Goal: Task Accomplishment & Management: Manage account settings

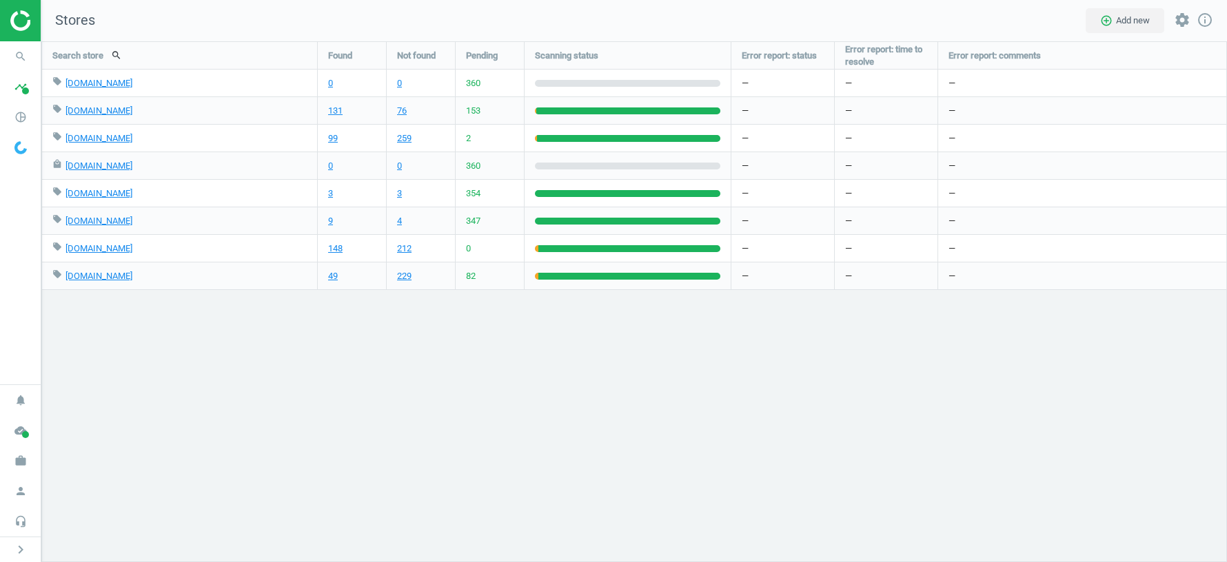
scroll to position [6, 7]
click at [22, 464] on icon "work" at bounding box center [21, 461] width 26 height 26
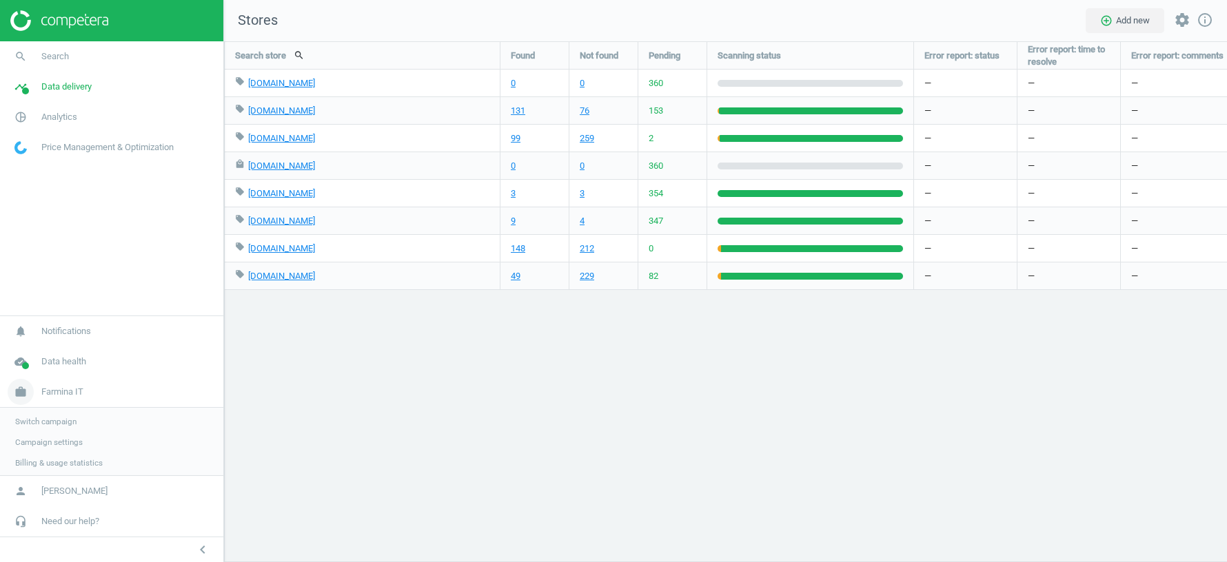
scroll to position [521, 1003]
click at [34, 420] on span "Switch campaign" at bounding box center [45, 420] width 61 height 11
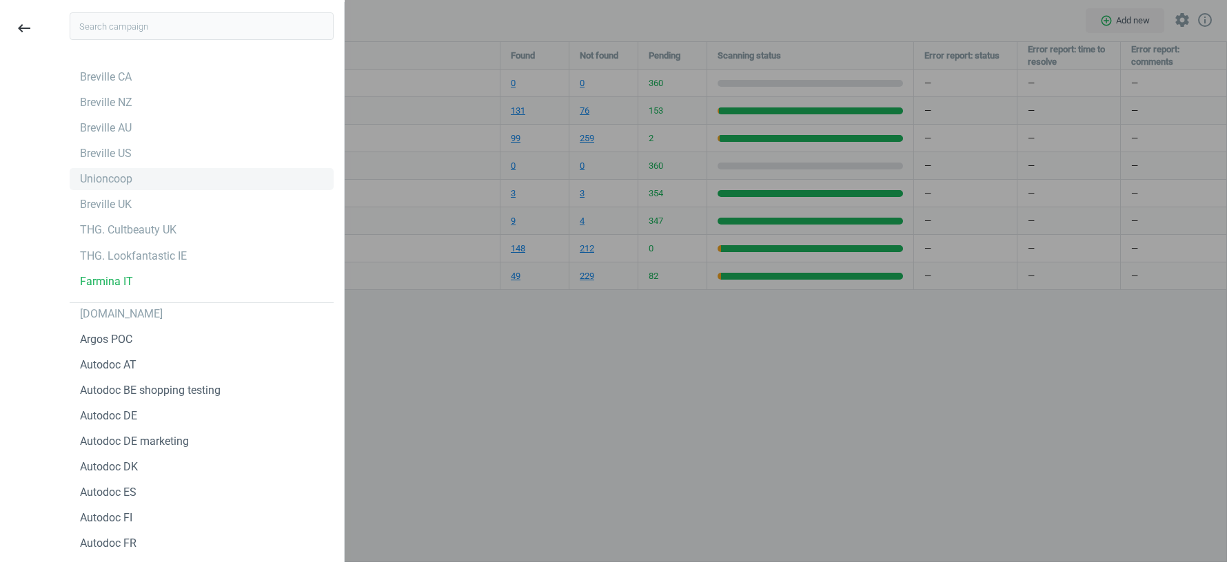
click at [105, 178] on div "Unioncoop" at bounding box center [106, 179] width 52 height 15
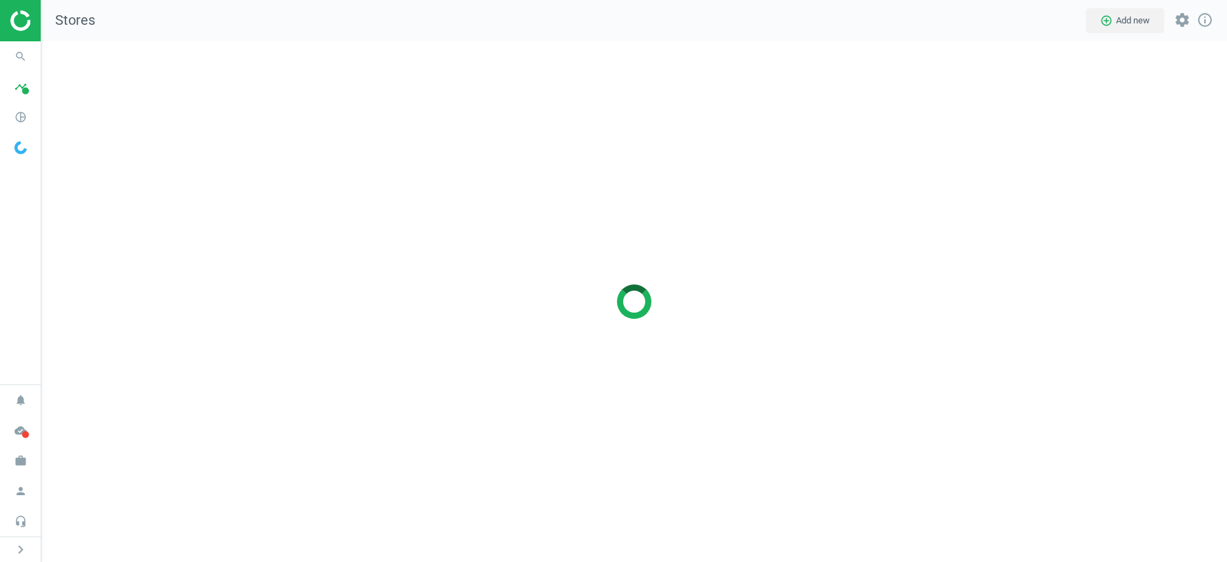
scroll to position [521, 1186]
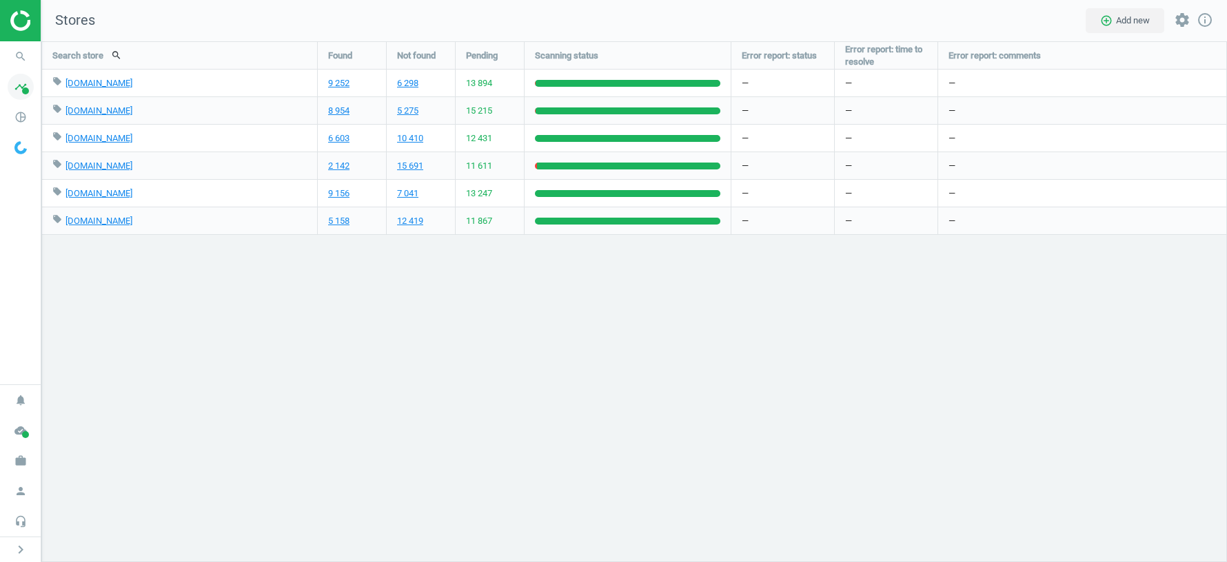
click at [24, 90] on span at bounding box center [25, 91] width 7 height 7
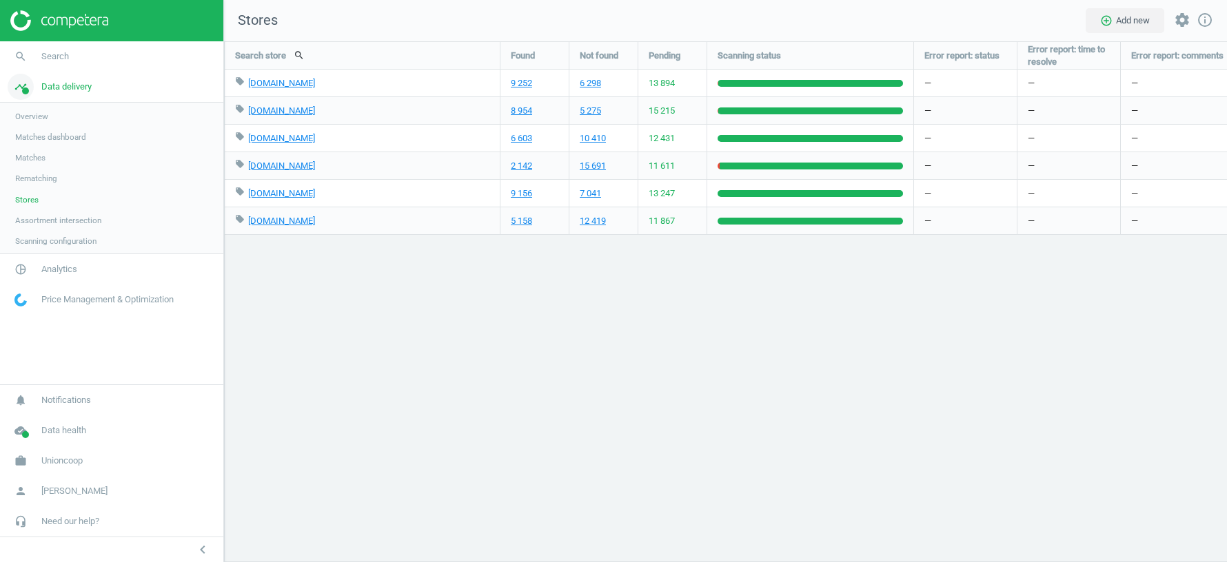
scroll to position [6, 7]
click at [31, 198] on span "Stores" at bounding box center [26, 199] width 23 height 11
click at [50, 269] on span "Analytics" at bounding box center [59, 271] width 36 height 12
click at [33, 175] on link "Products" at bounding box center [111, 167] width 223 height 21
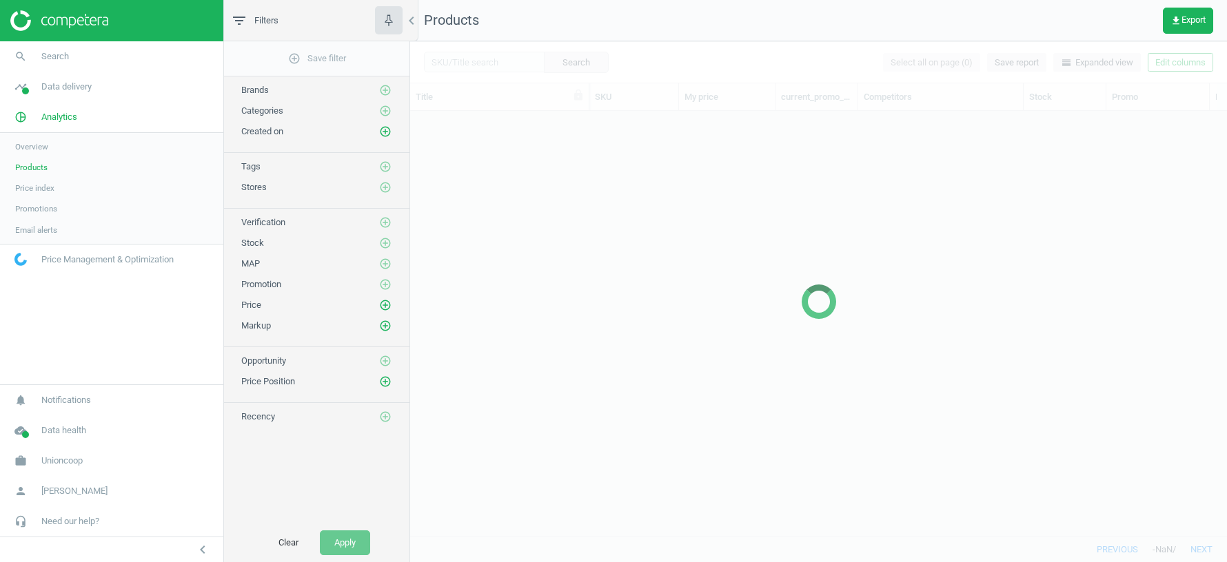
scroll to position [426, 817]
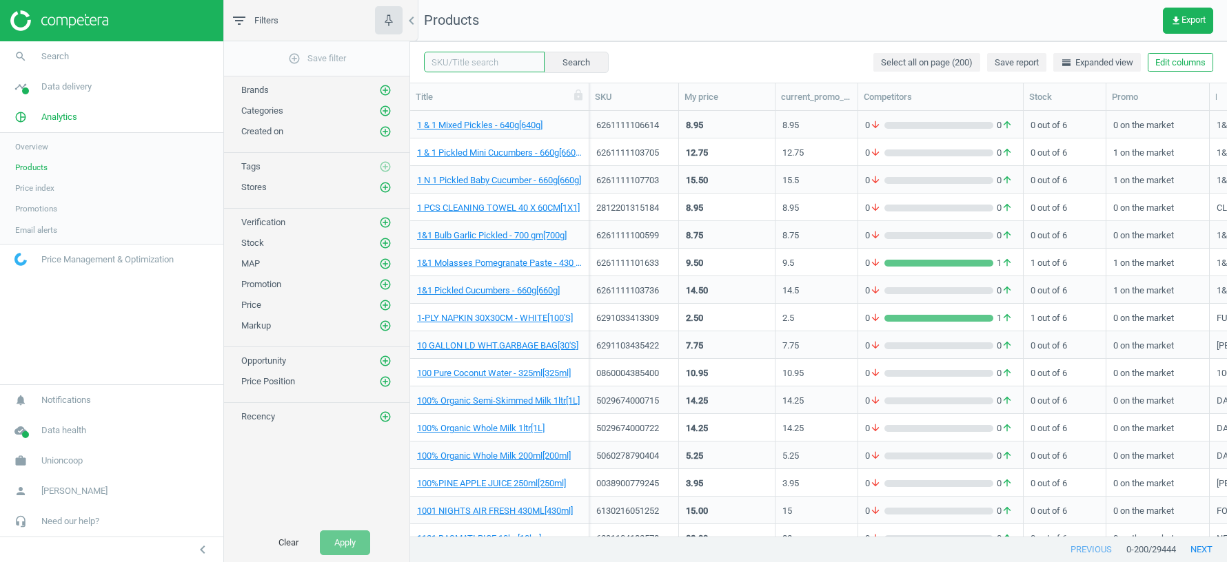
click at [475, 60] on input "text" at bounding box center [484, 62] width 121 height 21
paste input "8901088150521"
type input "8901088150521"
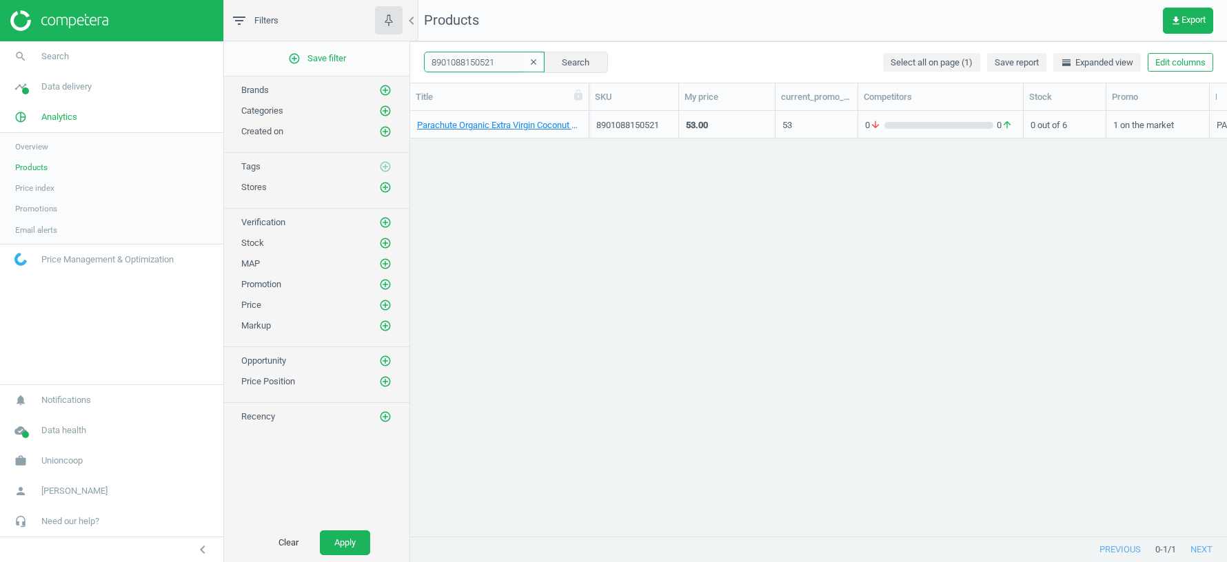
drag, startPoint x: 588, startPoint y: 101, endPoint x: 644, endPoint y: 101, distance: 55.8
click at [596, 101] on div at bounding box center [589, 96] width 14 height 27
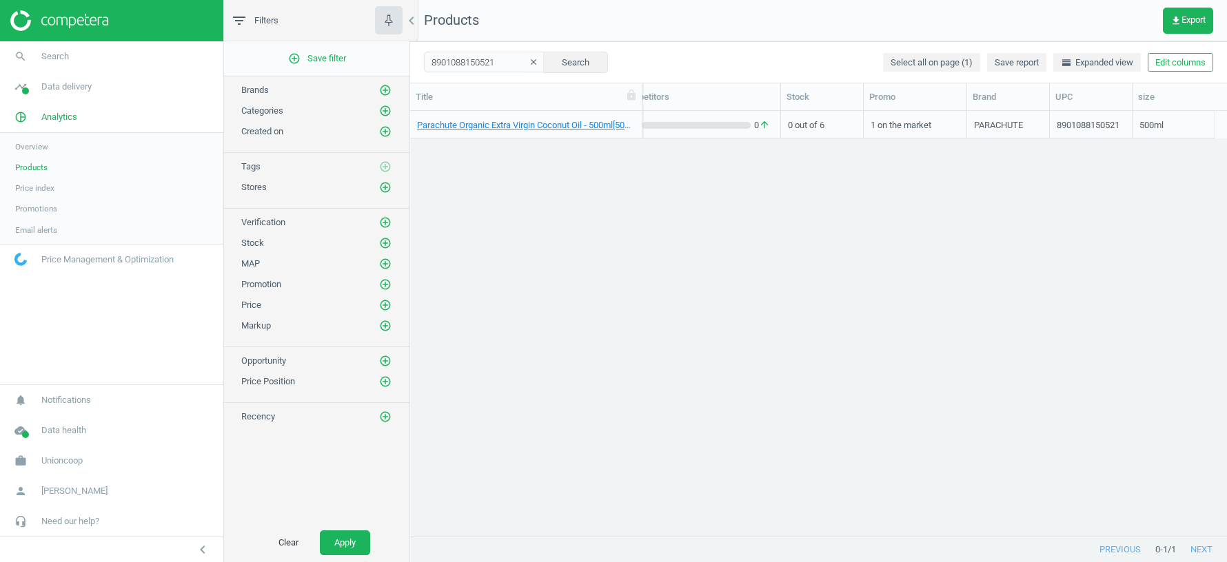
click at [809, 127] on div "0 out of 6" at bounding box center [822, 124] width 68 height 24
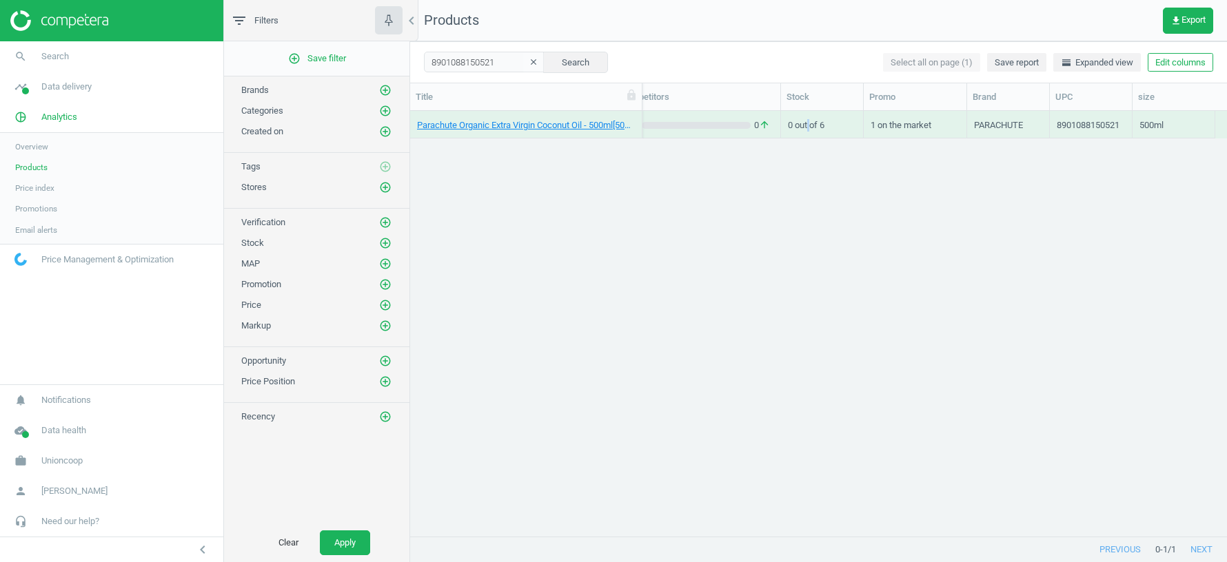
click at [809, 127] on div "0 out of 6" at bounding box center [822, 124] width 68 height 24
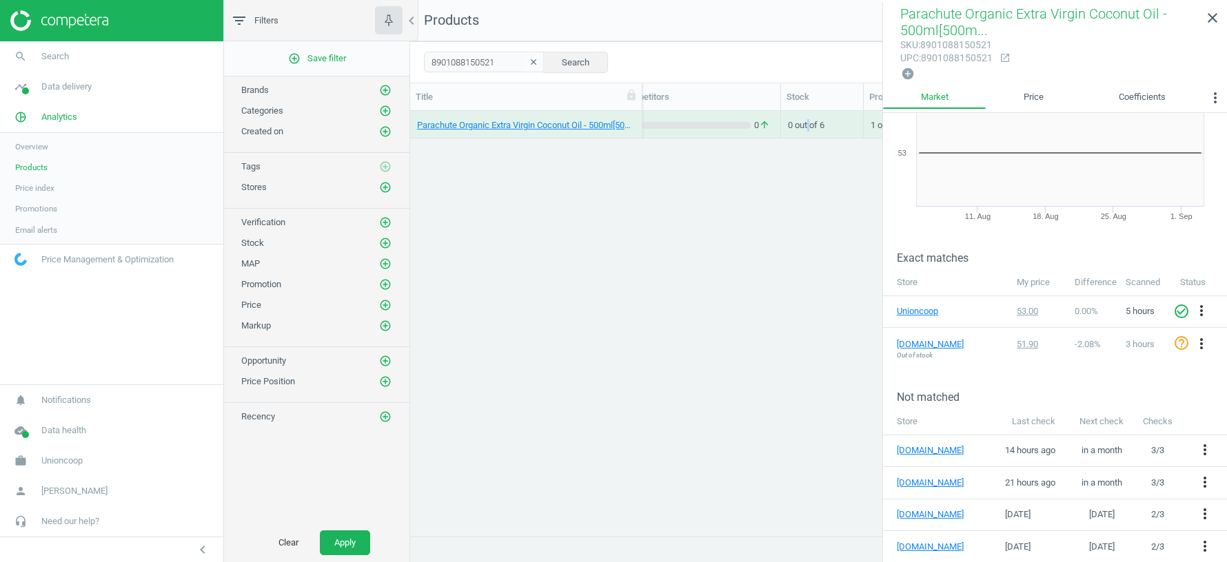
scroll to position [98, 0]
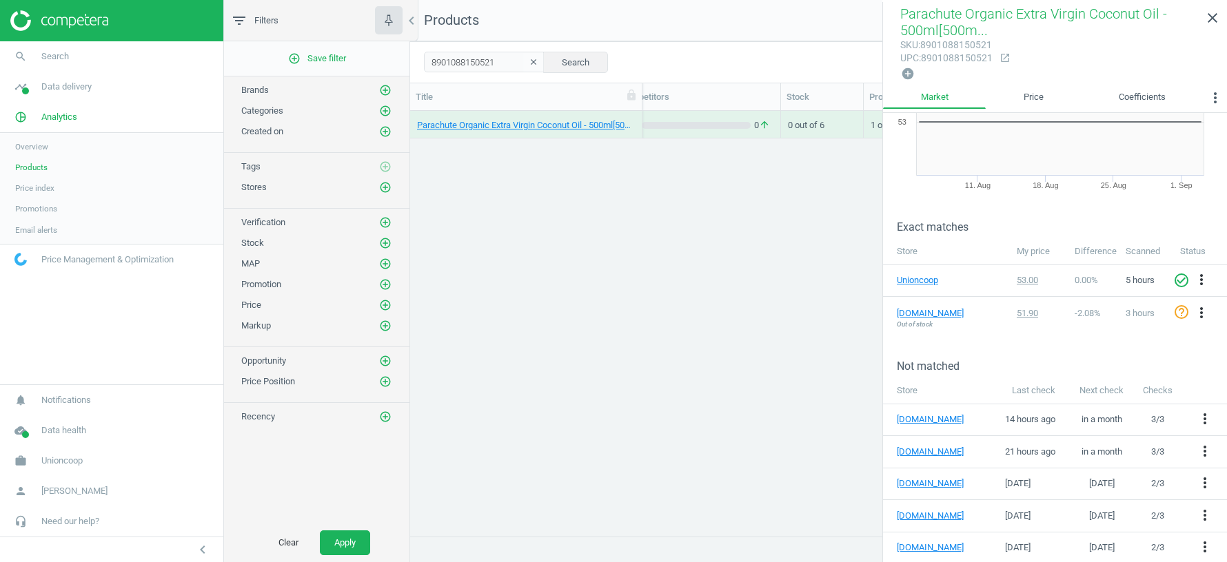
click at [1007, 345] on div "Not matched" at bounding box center [1055, 356] width 344 height 34
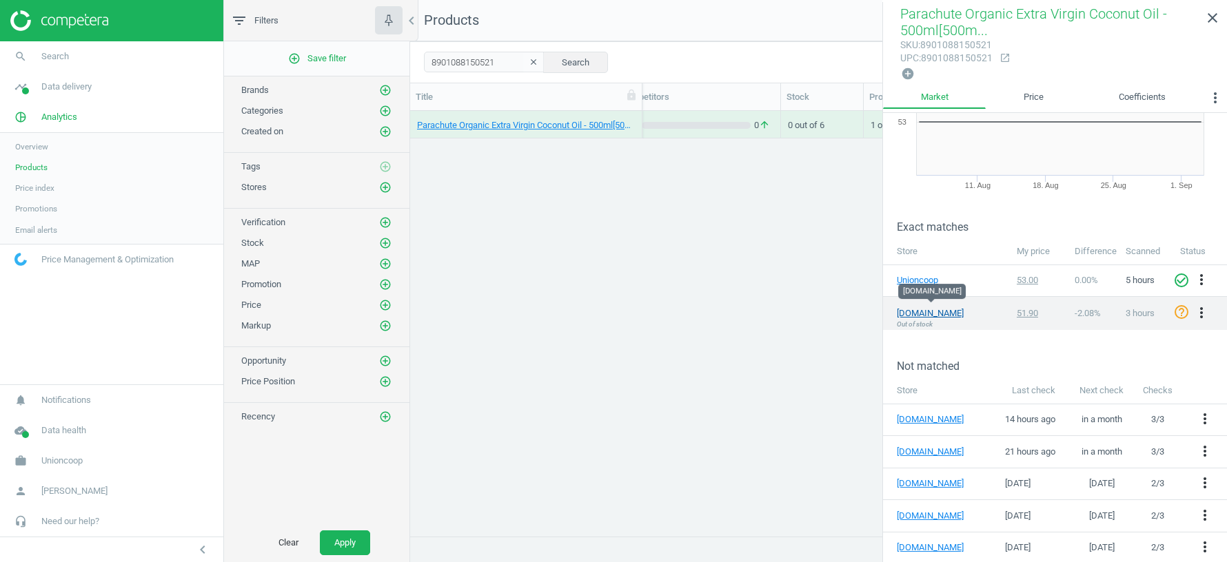
click at [938, 311] on link "sharjahcoop.ae" at bounding box center [931, 313] width 69 height 12
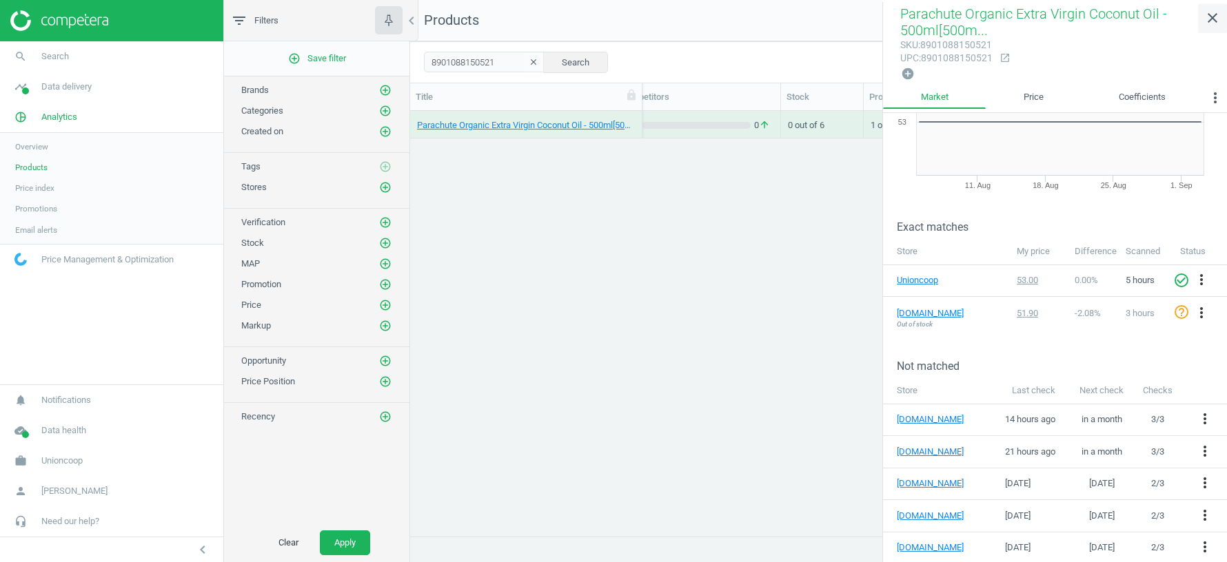
click at [1217, 16] on icon "close" at bounding box center [1212, 18] width 17 height 17
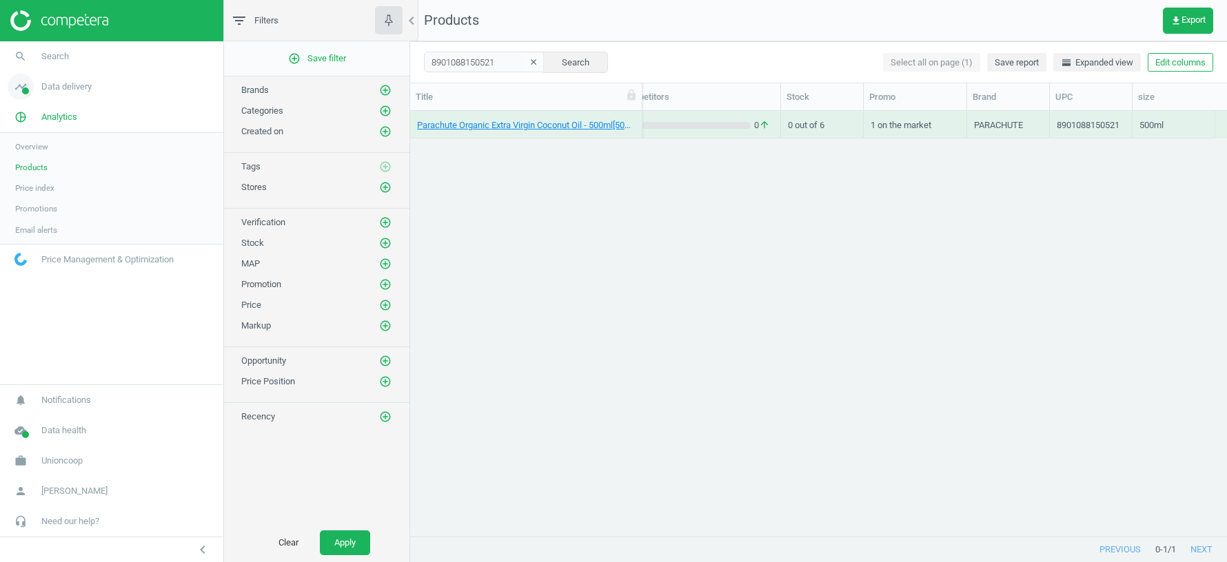
click at [71, 92] on span "Data delivery" at bounding box center [66, 87] width 50 height 12
click at [28, 203] on span "Stores" at bounding box center [26, 199] width 23 height 11
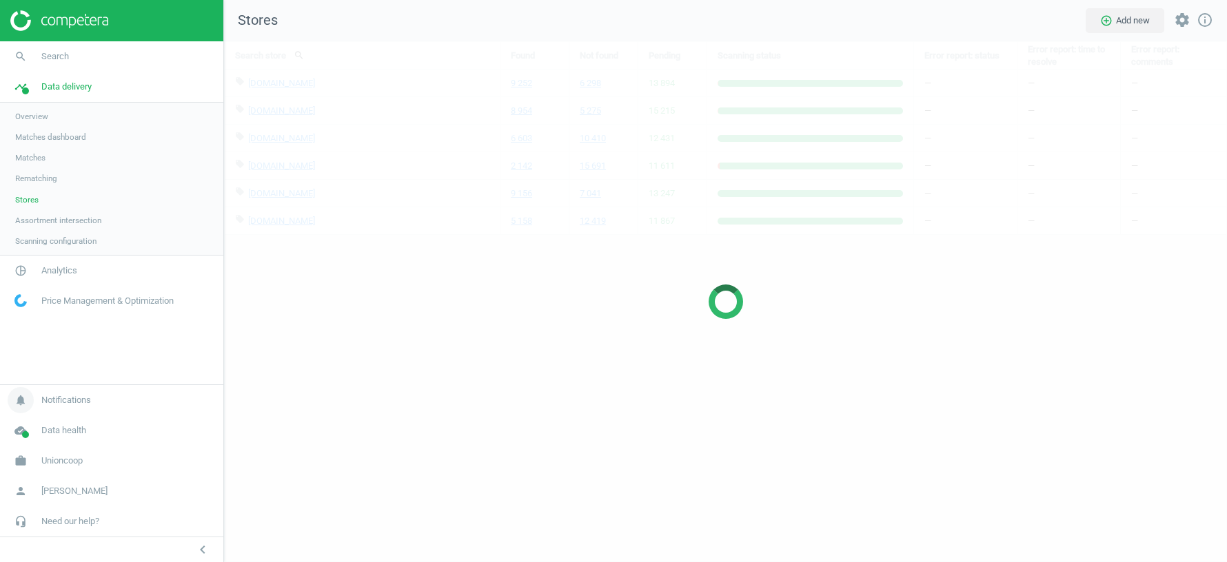
scroll to position [521, 1003]
click at [65, 465] on span "Unioncoop" at bounding box center [61, 461] width 41 height 12
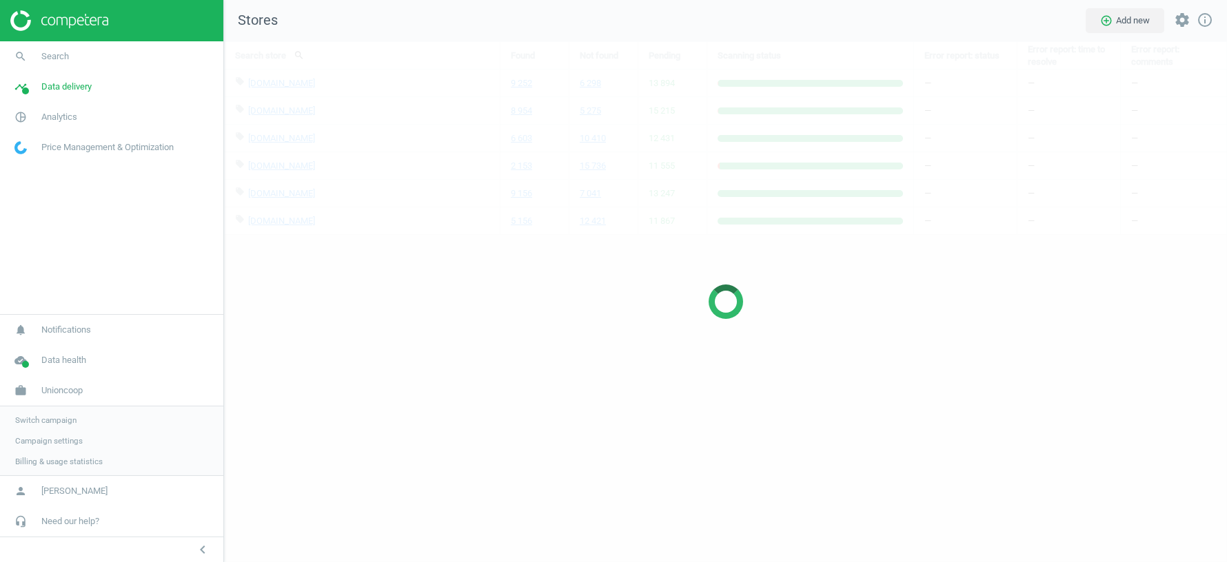
click at [55, 416] on span "Switch campaign" at bounding box center [45, 420] width 61 height 11
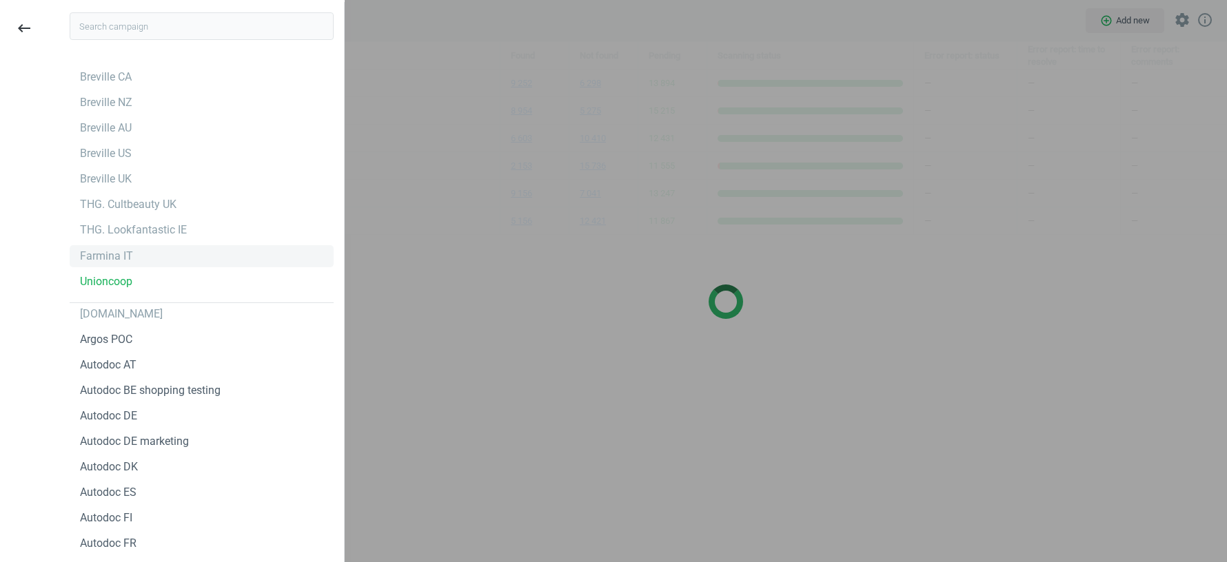
click at [111, 257] on div "Farmina IT" at bounding box center [106, 256] width 53 height 15
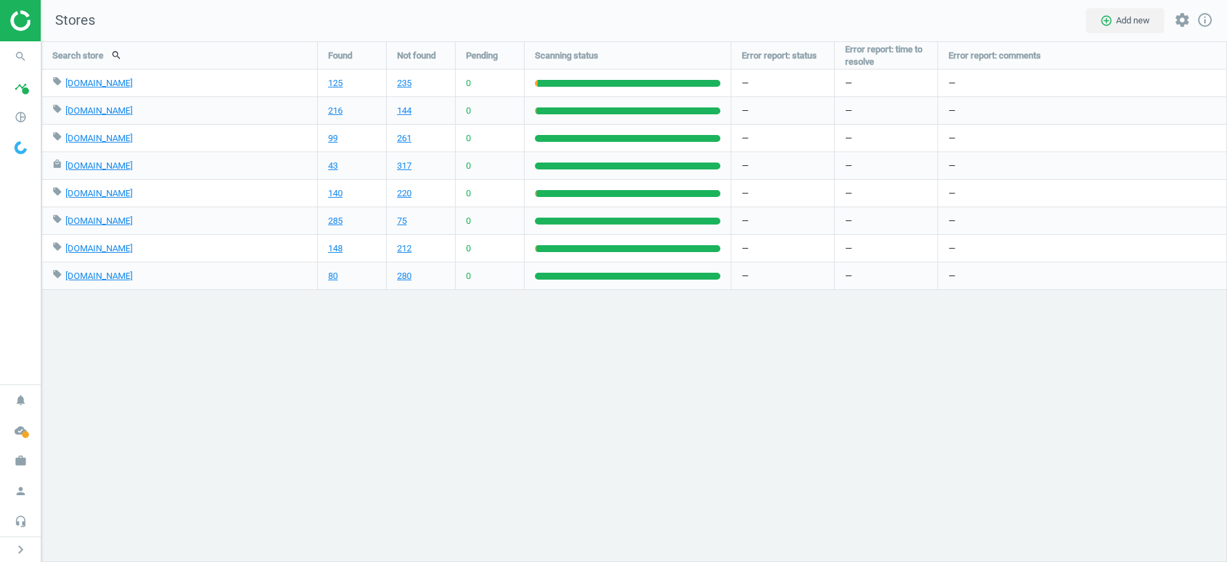
scroll to position [521, 1186]
click at [24, 94] on span at bounding box center [25, 91] width 7 height 7
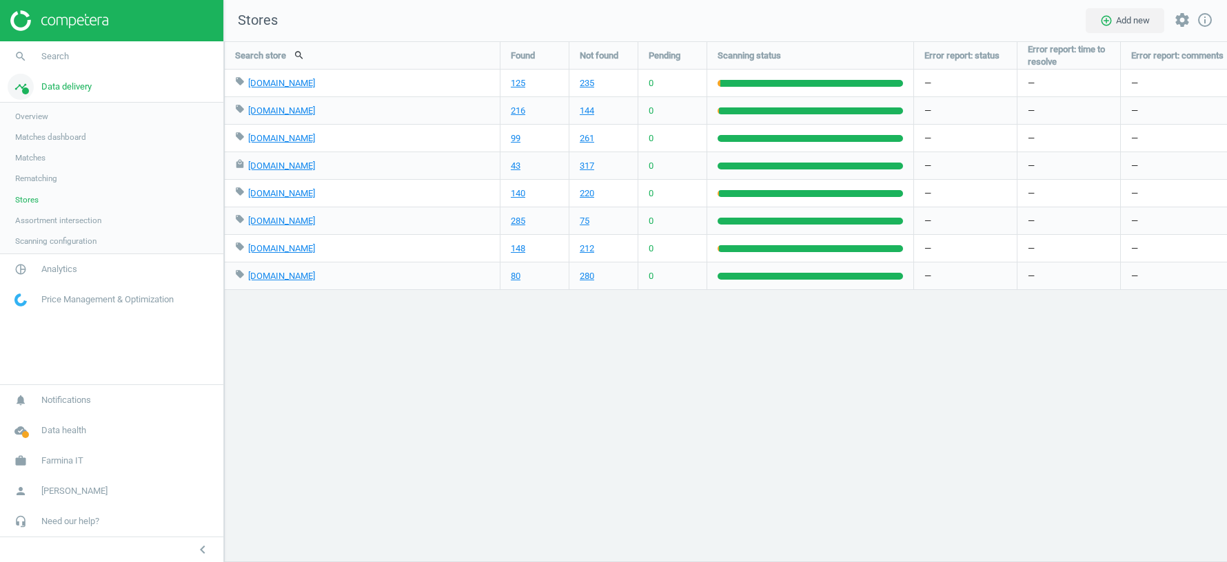
scroll to position [6, 7]
click at [41, 119] on span "Overview" at bounding box center [31, 116] width 33 height 11
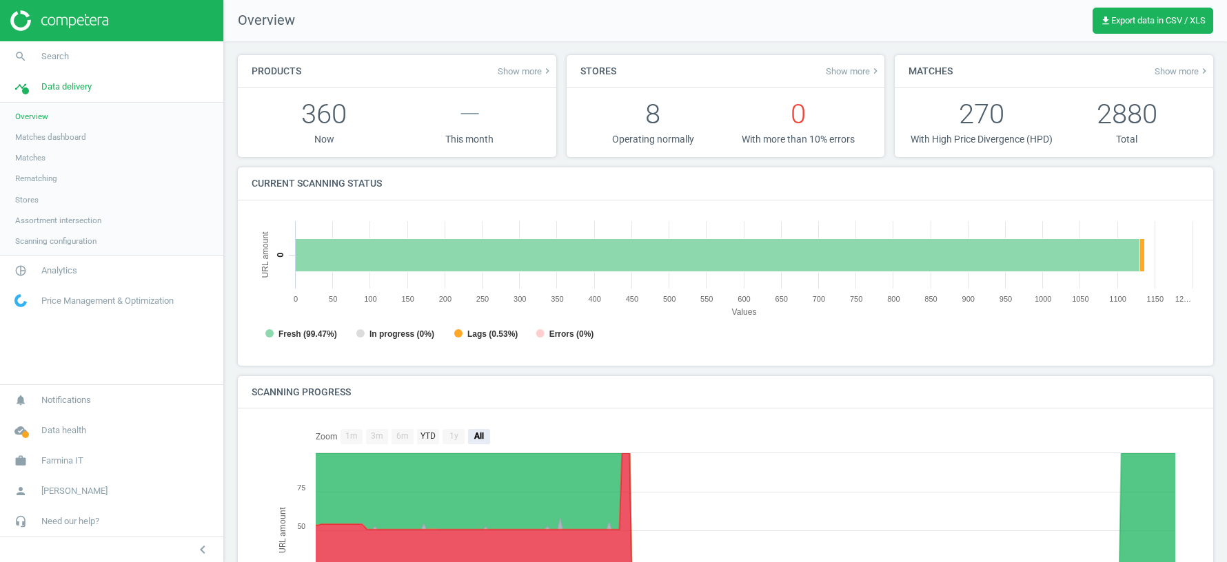
scroll to position [183, 0]
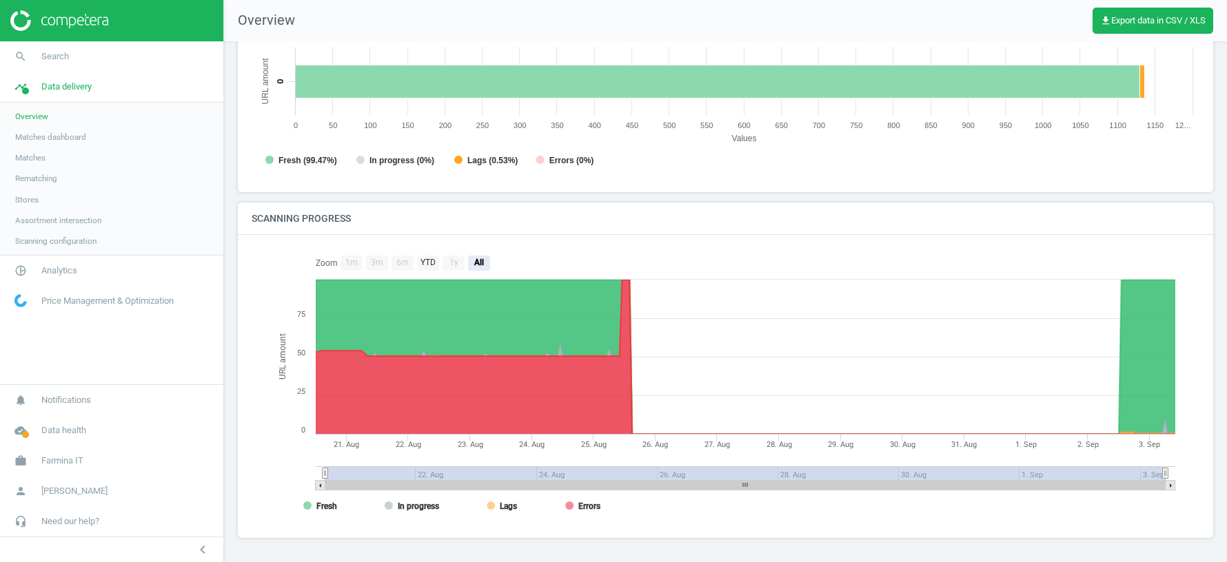
click at [43, 138] on span "Matches dashboard" at bounding box center [50, 137] width 71 height 11
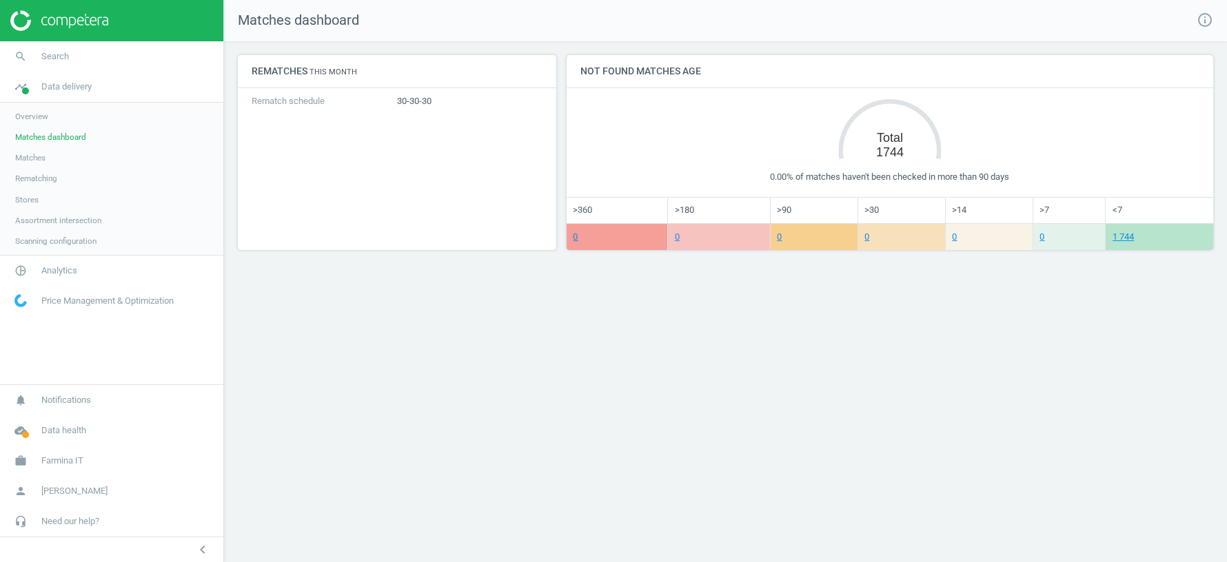
click at [35, 157] on span "Matches" at bounding box center [30, 157] width 30 height 11
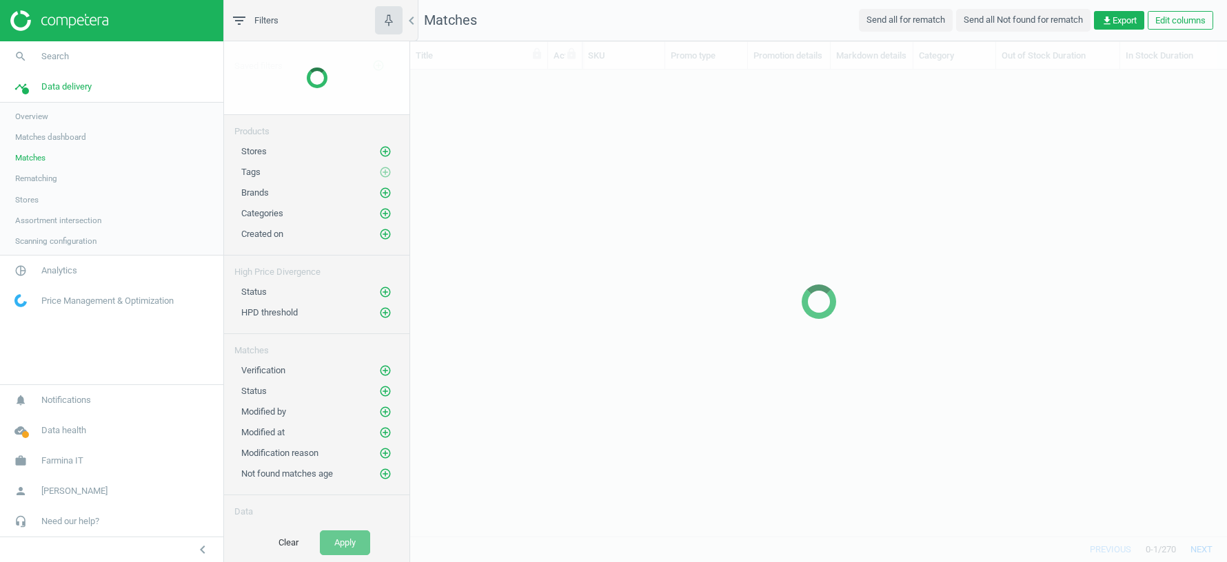
scroll to position [467, 817]
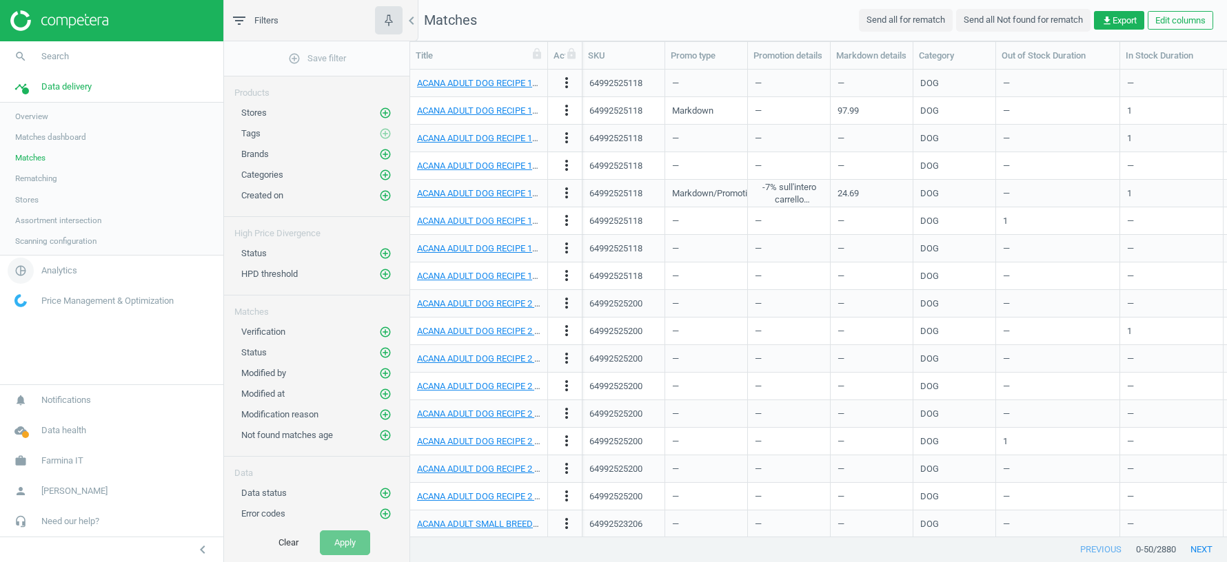
click at [45, 277] on link "pie_chart_outlined Analytics" at bounding box center [111, 271] width 223 height 30
click at [38, 167] on span "Products" at bounding box center [31, 167] width 32 height 11
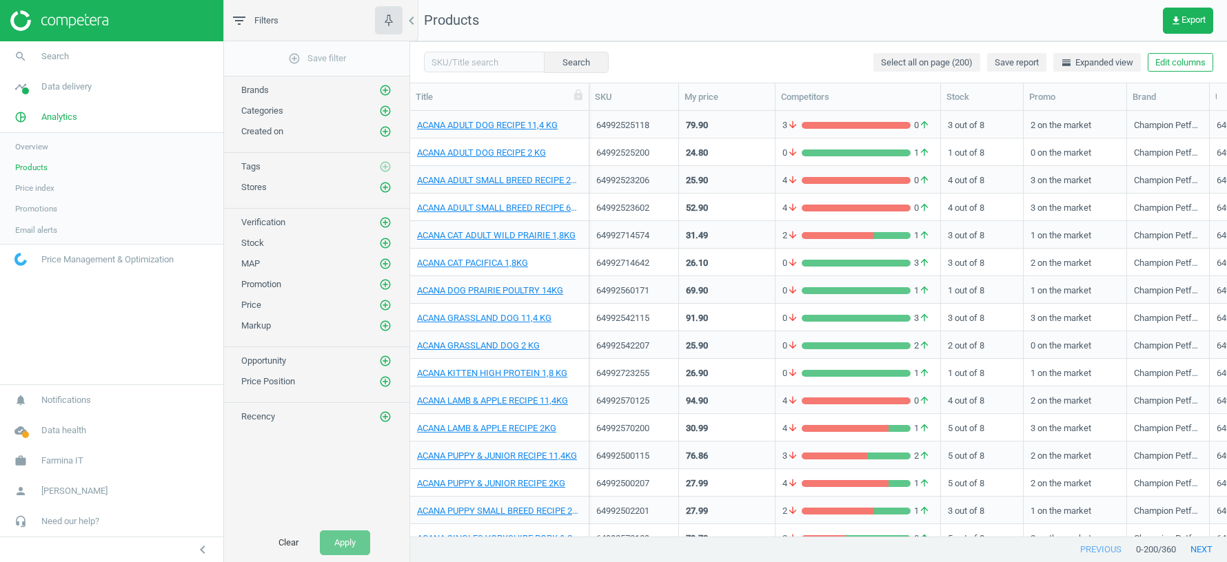
scroll to position [0, 81]
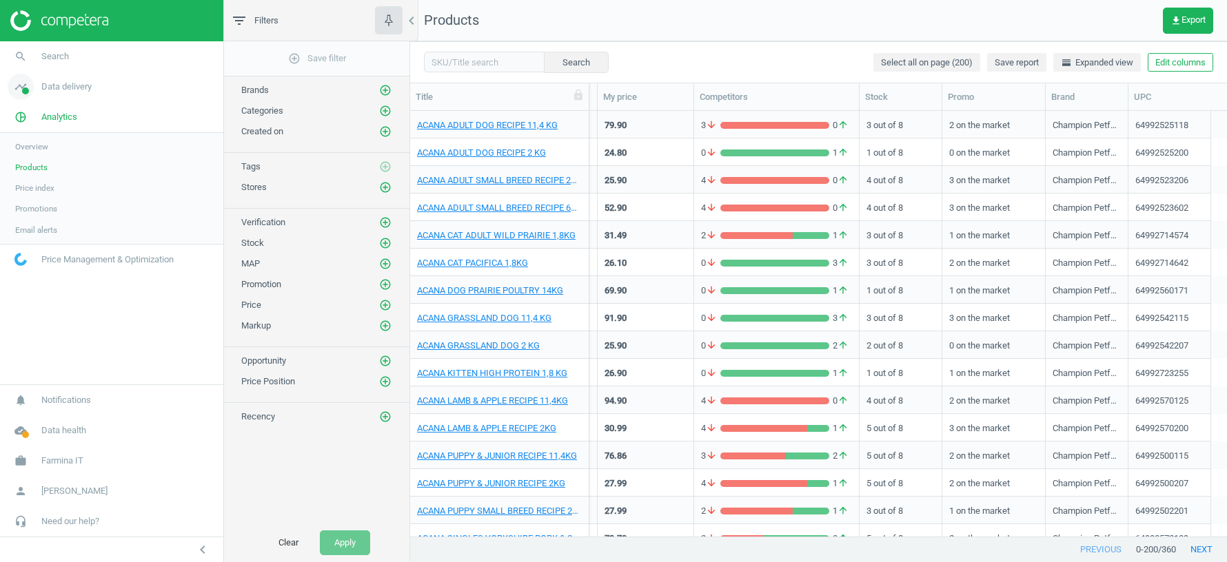
click at [59, 84] on span "Data delivery" at bounding box center [66, 87] width 50 height 12
click at [60, 245] on span "Scanning configuration" at bounding box center [55, 241] width 81 height 11
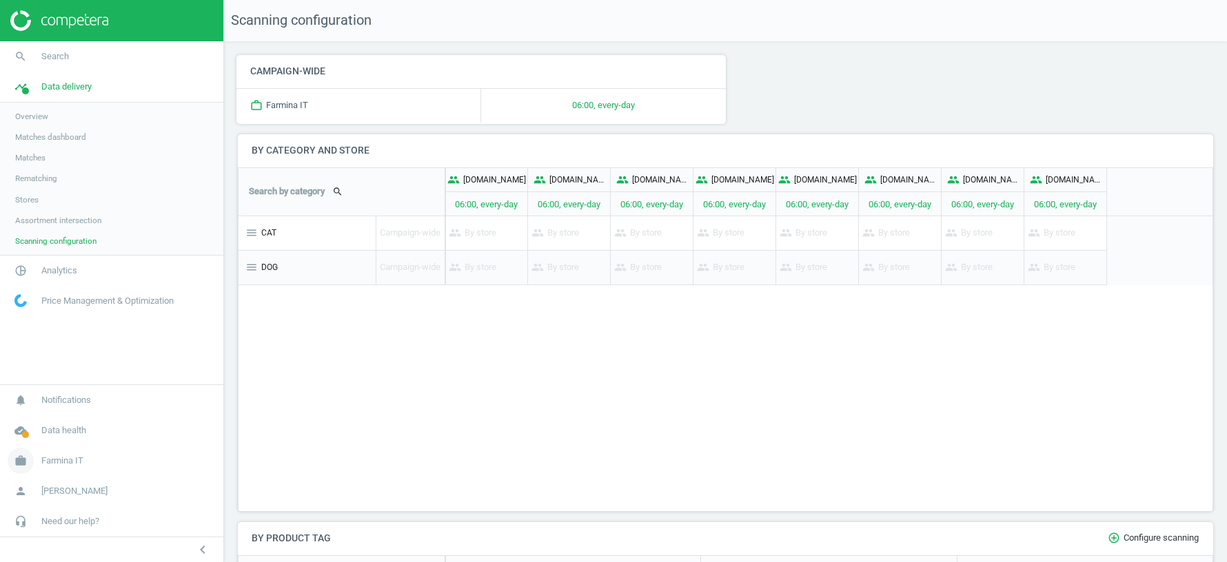
click at [68, 462] on span "Farmina IT" at bounding box center [62, 461] width 42 height 12
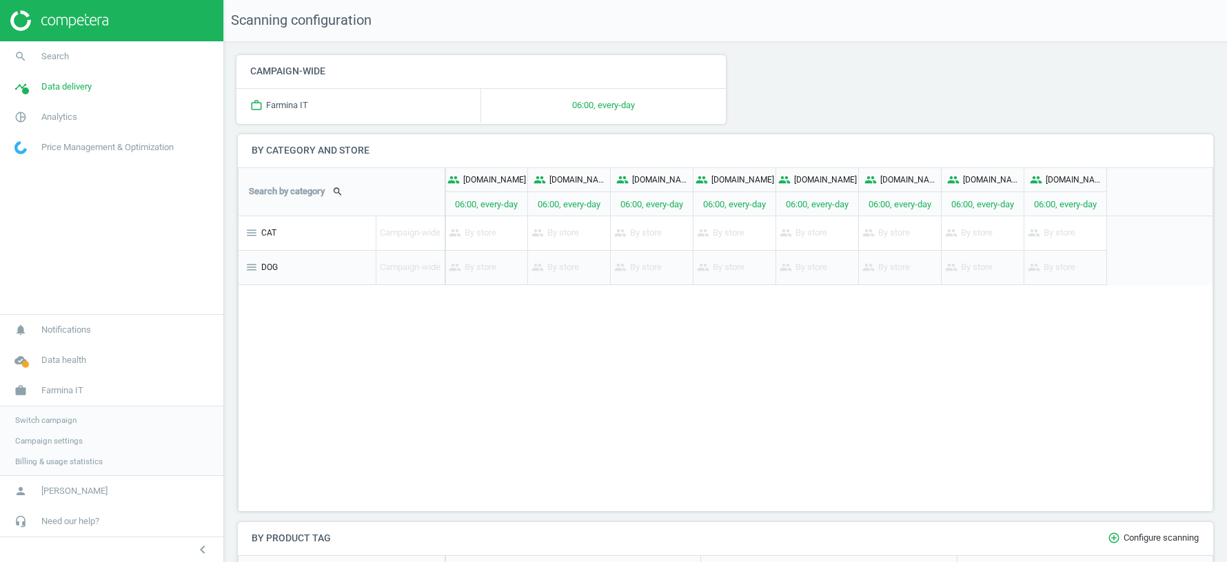
click at [60, 420] on span "Switch campaign" at bounding box center [45, 420] width 61 height 11
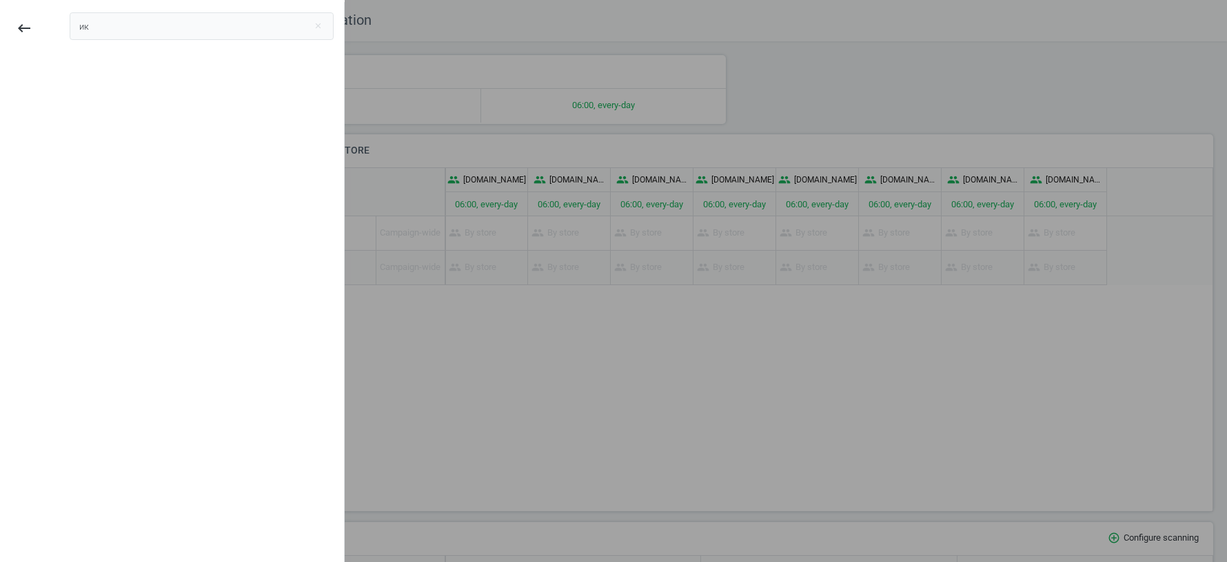
type input "и"
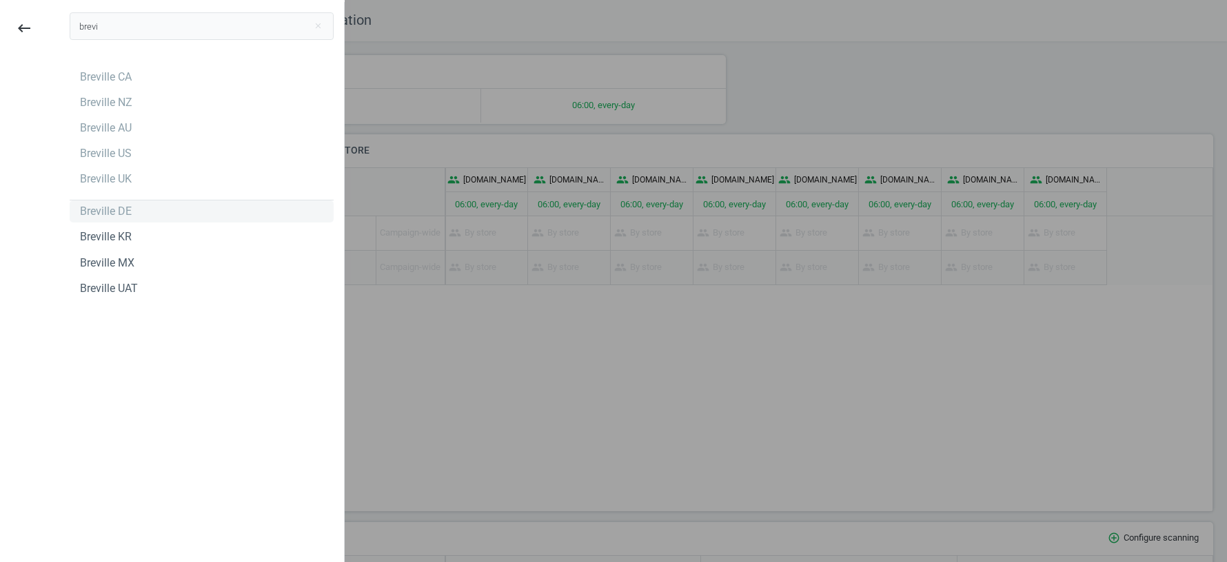
type input "brevi"
click at [106, 205] on div "Breville DE" at bounding box center [106, 211] width 52 height 15
